Goal: Complete application form: Complete application form

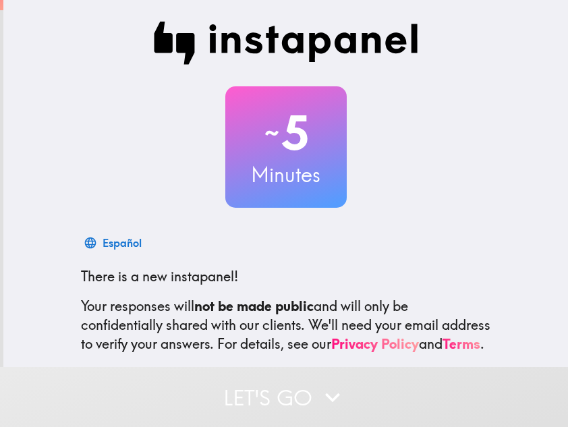
scroll to position [134, 0]
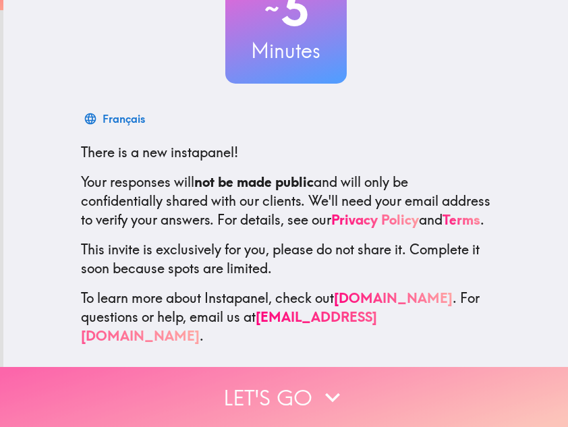
click at [292, 379] on button "Let's go" at bounding box center [284, 397] width 568 height 60
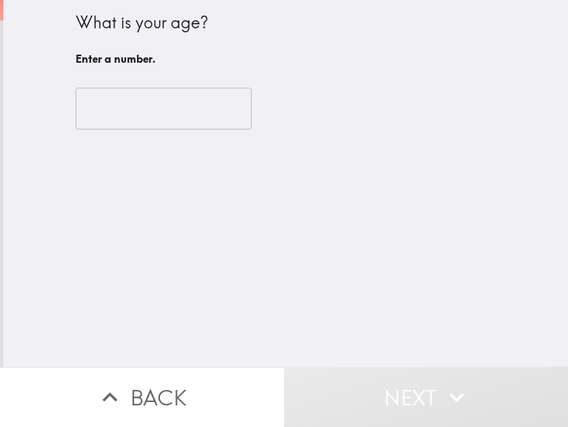
scroll to position [0, 0]
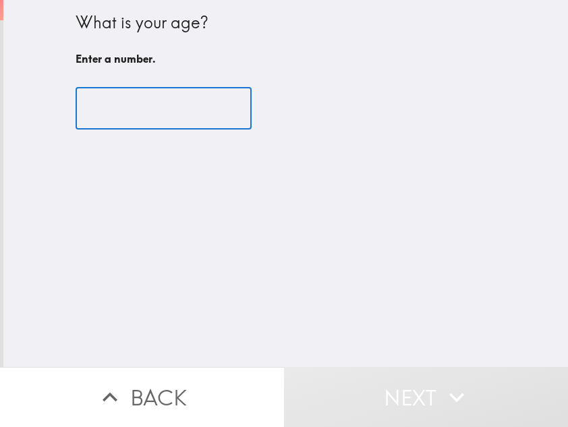
click at [144, 100] on input "number" at bounding box center [164, 109] width 176 height 42
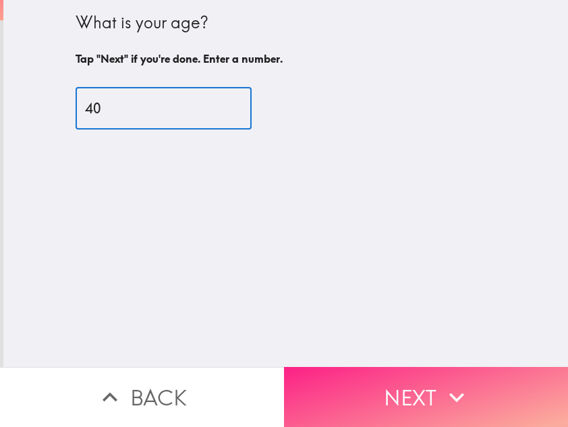
type input "40"
click at [431, 384] on button "Next" at bounding box center [426, 397] width 284 height 60
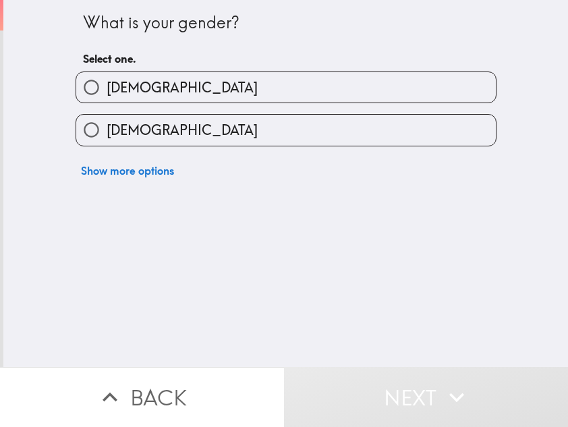
click at [119, 89] on span "[DEMOGRAPHIC_DATA]" at bounding box center [182, 87] width 151 height 19
click at [107, 89] on input "[DEMOGRAPHIC_DATA]" at bounding box center [91, 87] width 30 height 30
radio input "true"
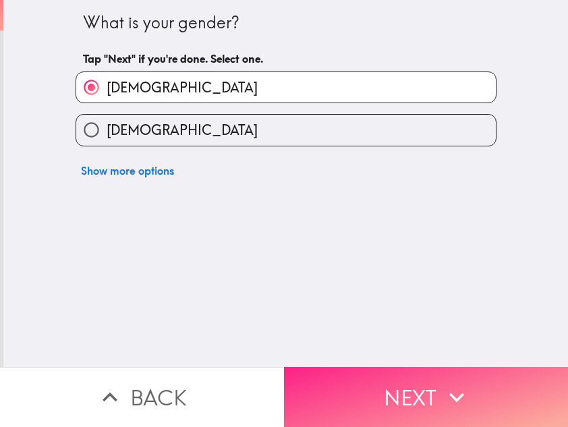
click at [442, 382] on icon "button" at bounding box center [457, 397] width 30 height 30
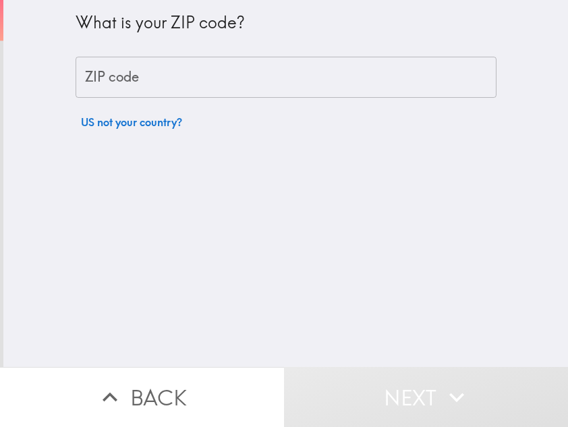
click at [122, 88] on input "ZIP code" at bounding box center [286, 78] width 421 height 42
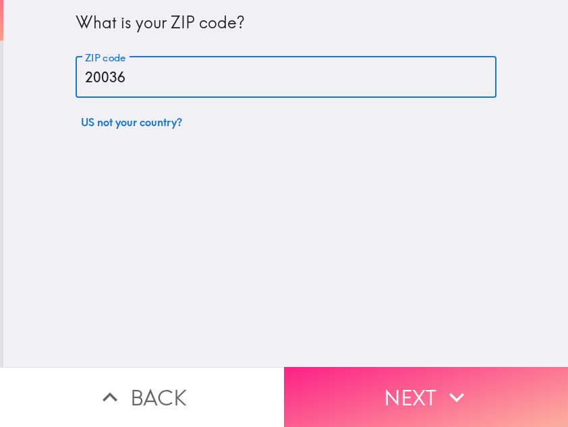
type input "20036"
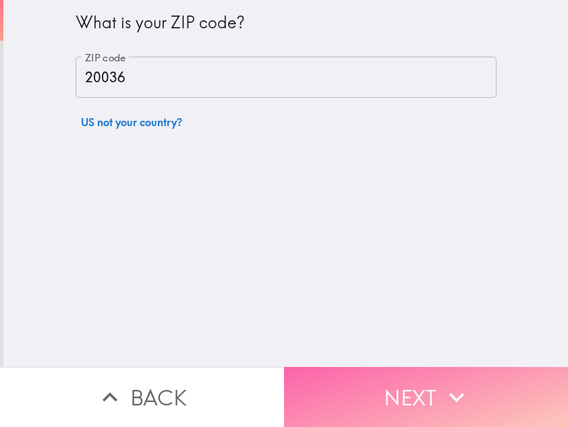
click at [510, 386] on button "Next" at bounding box center [426, 397] width 284 height 60
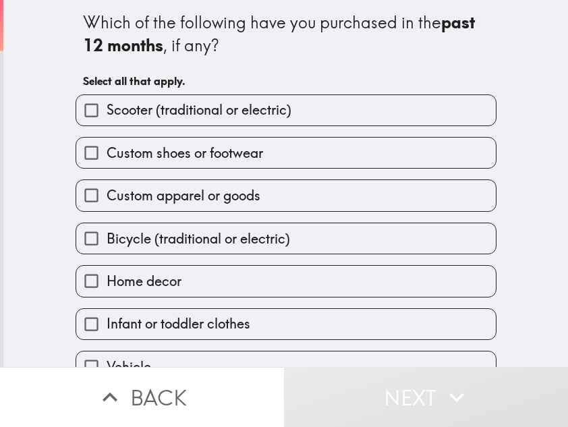
click at [51, 34] on div "Which of the following have you purchased in the past 12 months , if any? Selec…" at bounding box center [285, 183] width 564 height 367
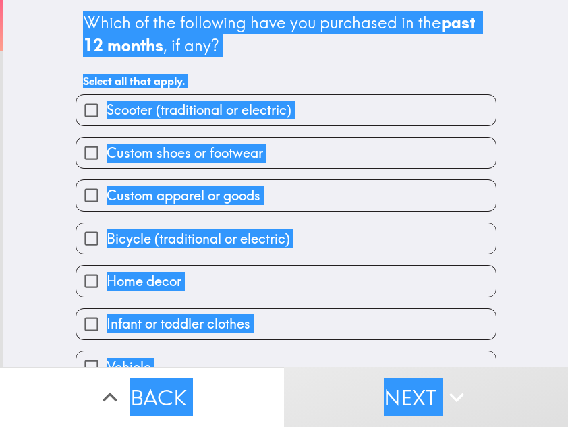
scroll to position [69, 0]
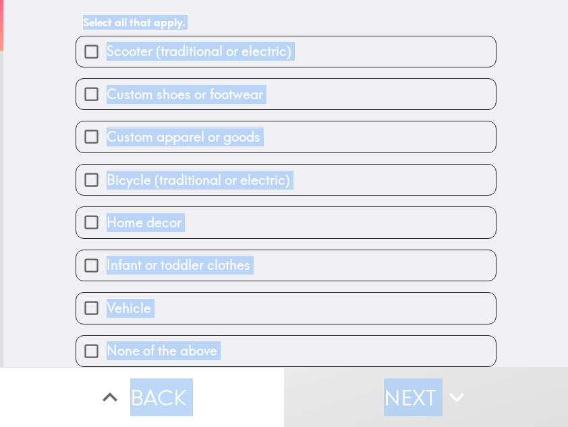
click at [177, 91] on span "button" at bounding box center [285, 94] width 419 height 30
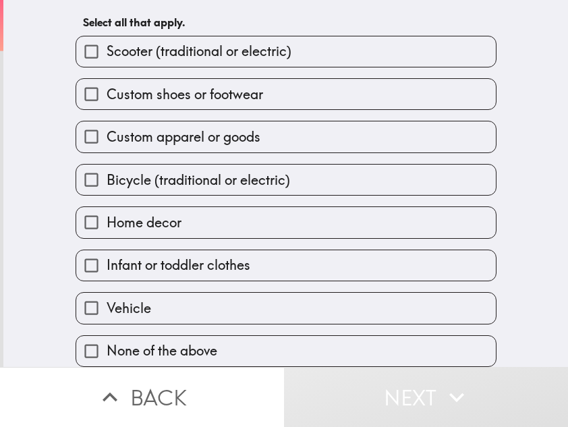
click at [182, 132] on span "button" at bounding box center [285, 136] width 419 height 30
click at [146, 96] on span "button" at bounding box center [285, 94] width 419 height 30
click at [77, 80] on input "Custom shoes or footwear" at bounding box center [91, 94] width 30 height 30
checkbox input "true"
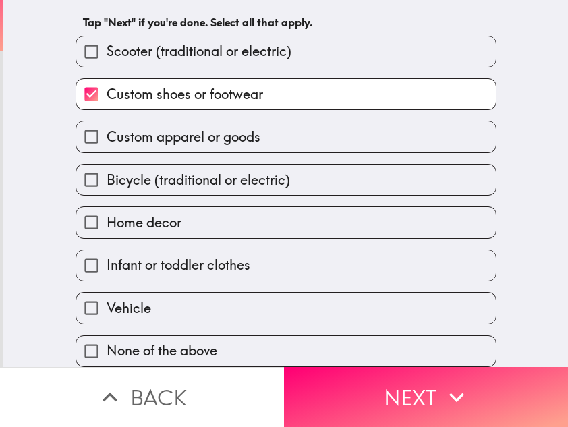
click at [81, 127] on input "Custom apparel or goods" at bounding box center [91, 136] width 30 height 30
checkbox input "true"
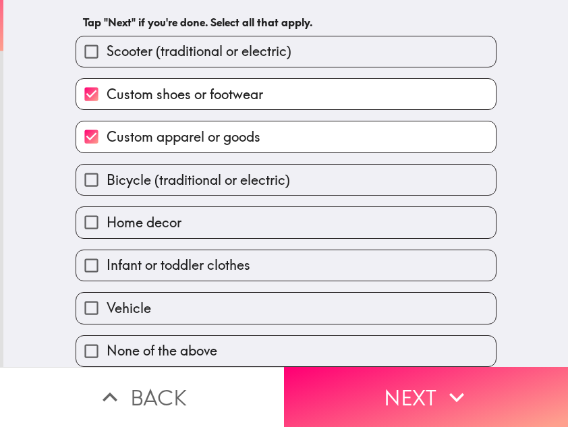
click at [125, 213] on span "Home decor" at bounding box center [144, 222] width 75 height 19
click at [107, 209] on input "Home decor" at bounding box center [91, 222] width 30 height 30
checkbox input "true"
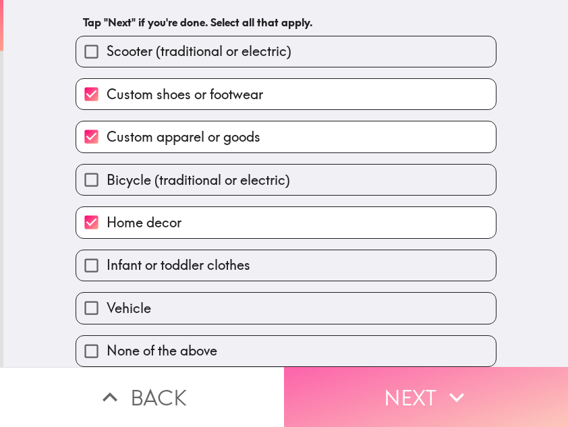
click at [361, 377] on button "Next" at bounding box center [426, 397] width 284 height 60
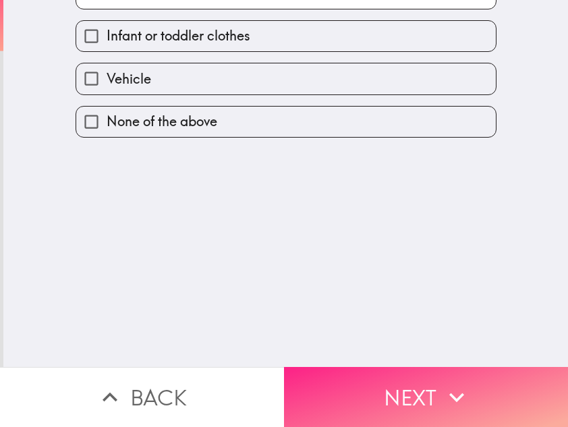
scroll to position [0, 0]
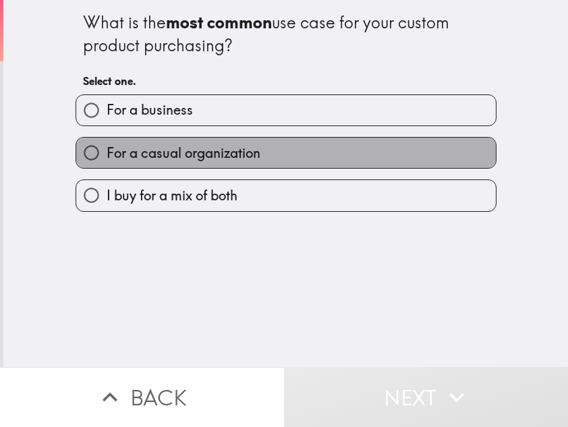
click at [144, 156] on span "For a casual organization" at bounding box center [184, 153] width 154 height 19
click at [107, 156] on input "For a casual organization" at bounding box center [91, 153] width 30 height 30
radio input "true"
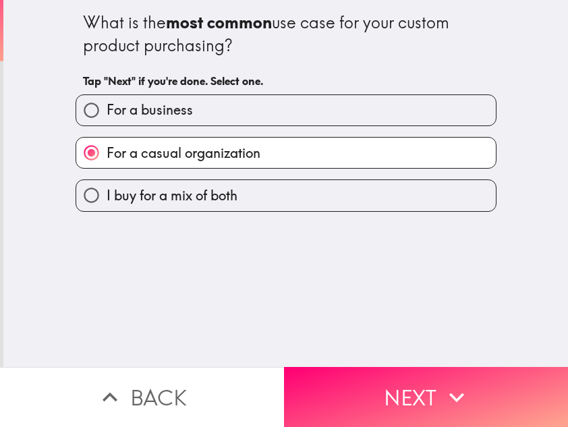
click at [231, 192] on label "I buy for a mix of both" at bounding box center [285, 195] width 419 height 30
click at [107, 192] on input "I buy for a mix of both" at bounding box center [91, 195] width 30 height 30
radio input "true"
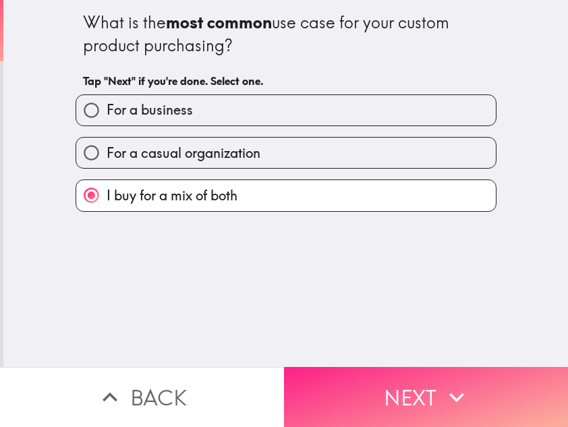
click at [454, 382] on icon "button" at bounding box center [457, 397] width 30 height 30
